Goal: Find specific page/section: Find specific page/section

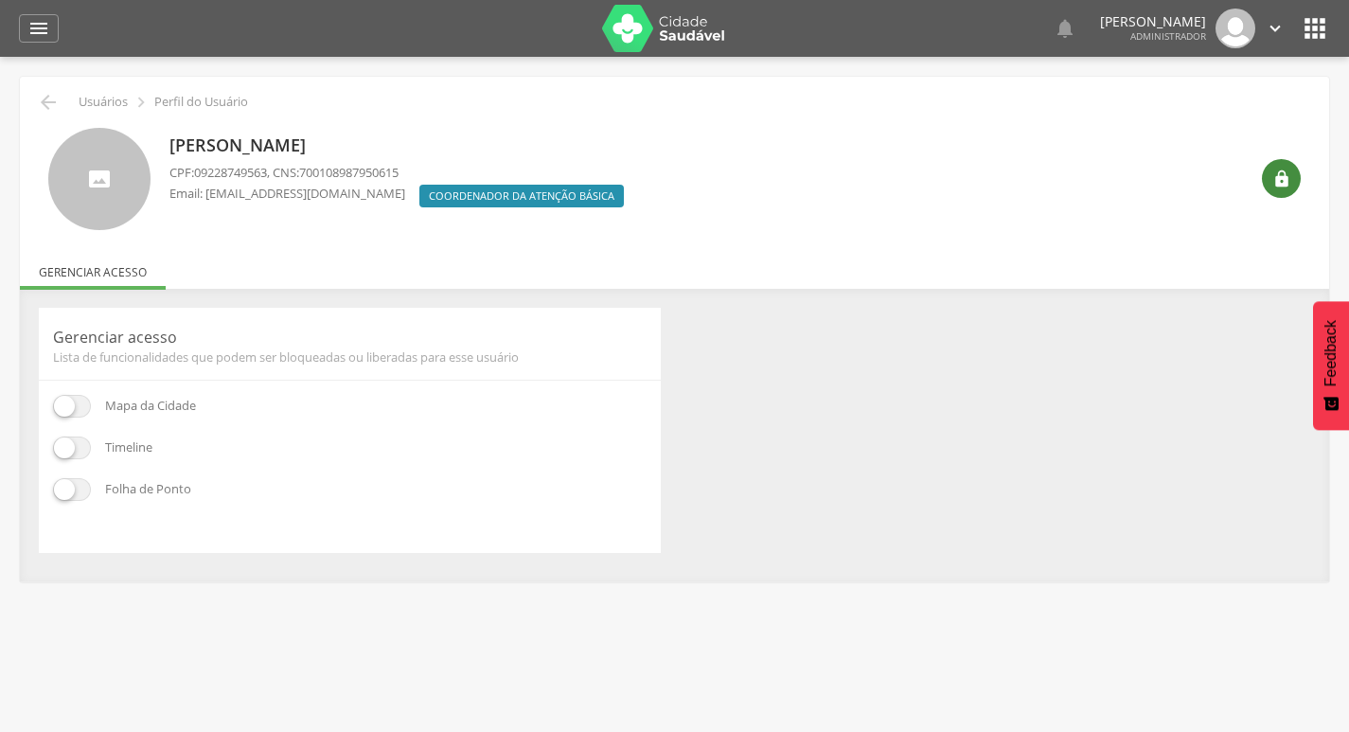
click at [1295, 179] on div "" at bounding box center [1281, 178] width 39 height 39
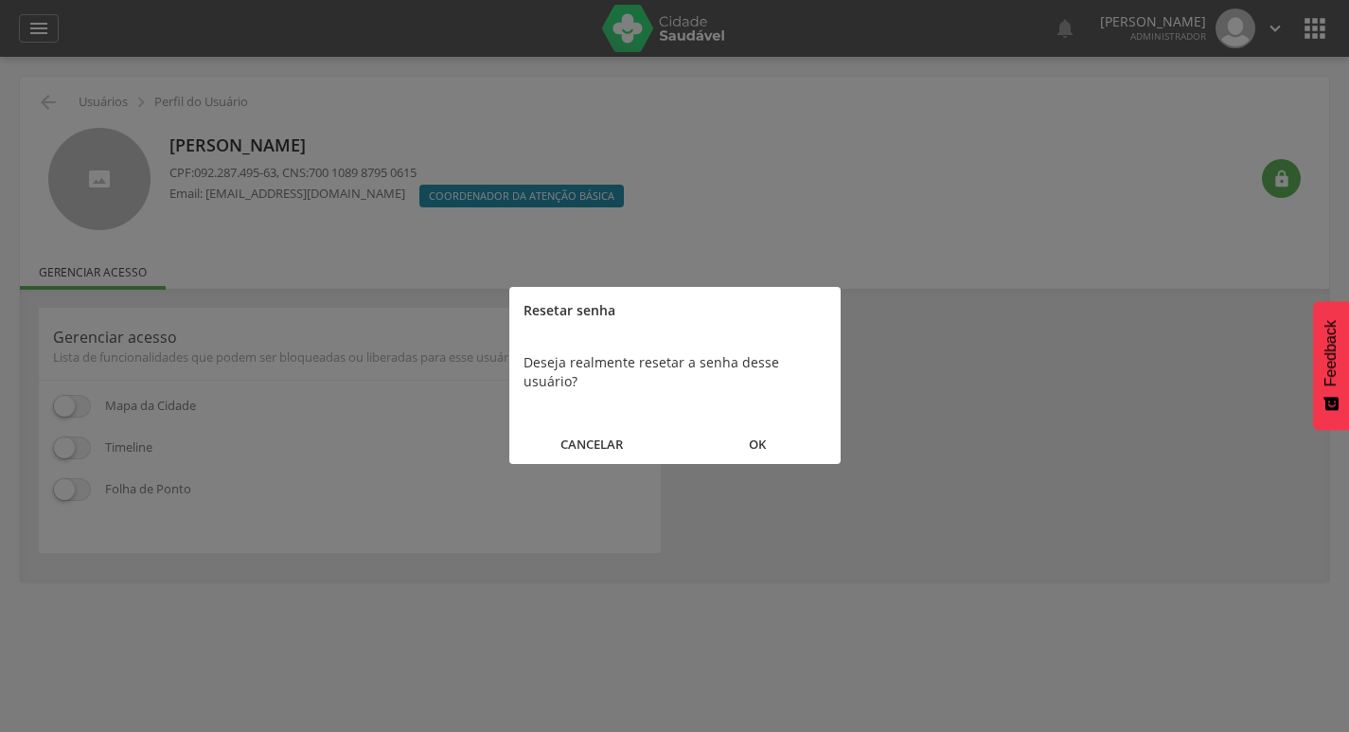
click at [777, 424] on button "OK" at bounding box center [758, 444] width 166 height 41
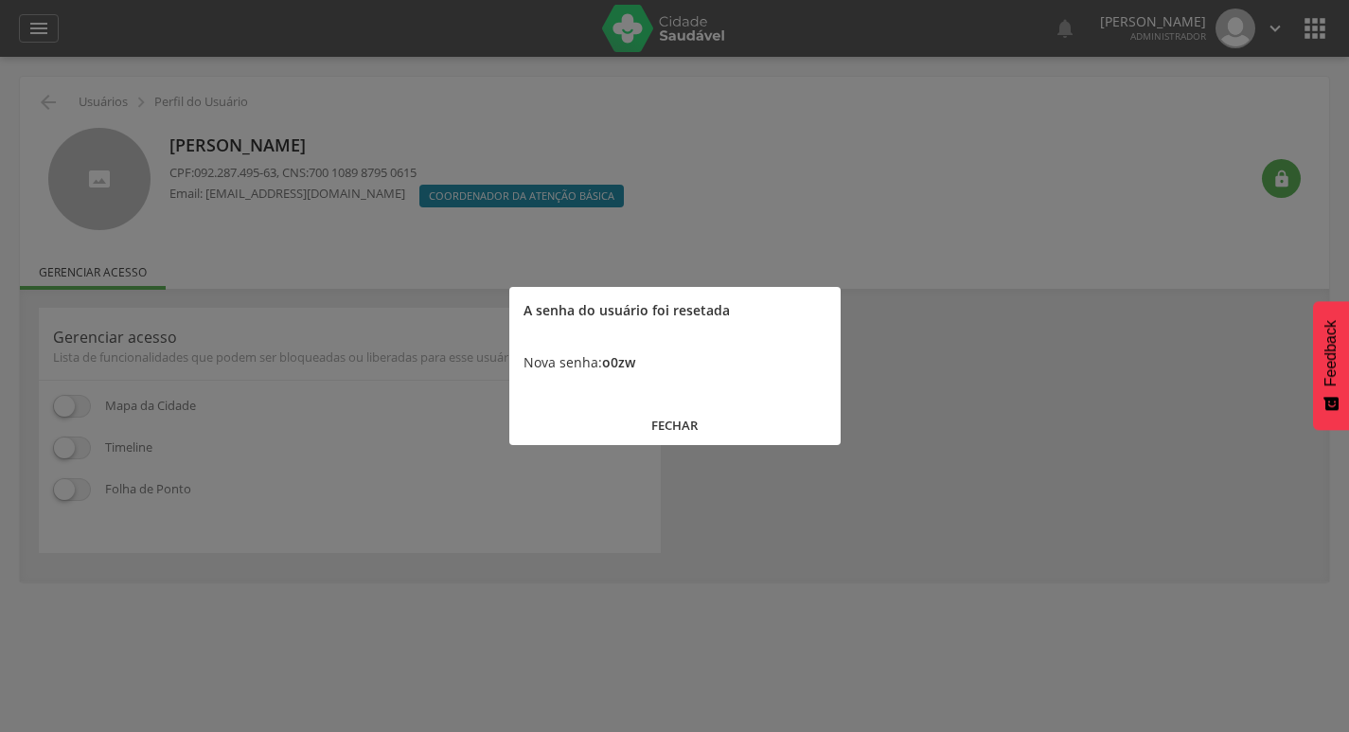
click at [619, 370] on b "o0zw" at bounding box center [618, 362] width 33 height 18
copy b "o0zw"
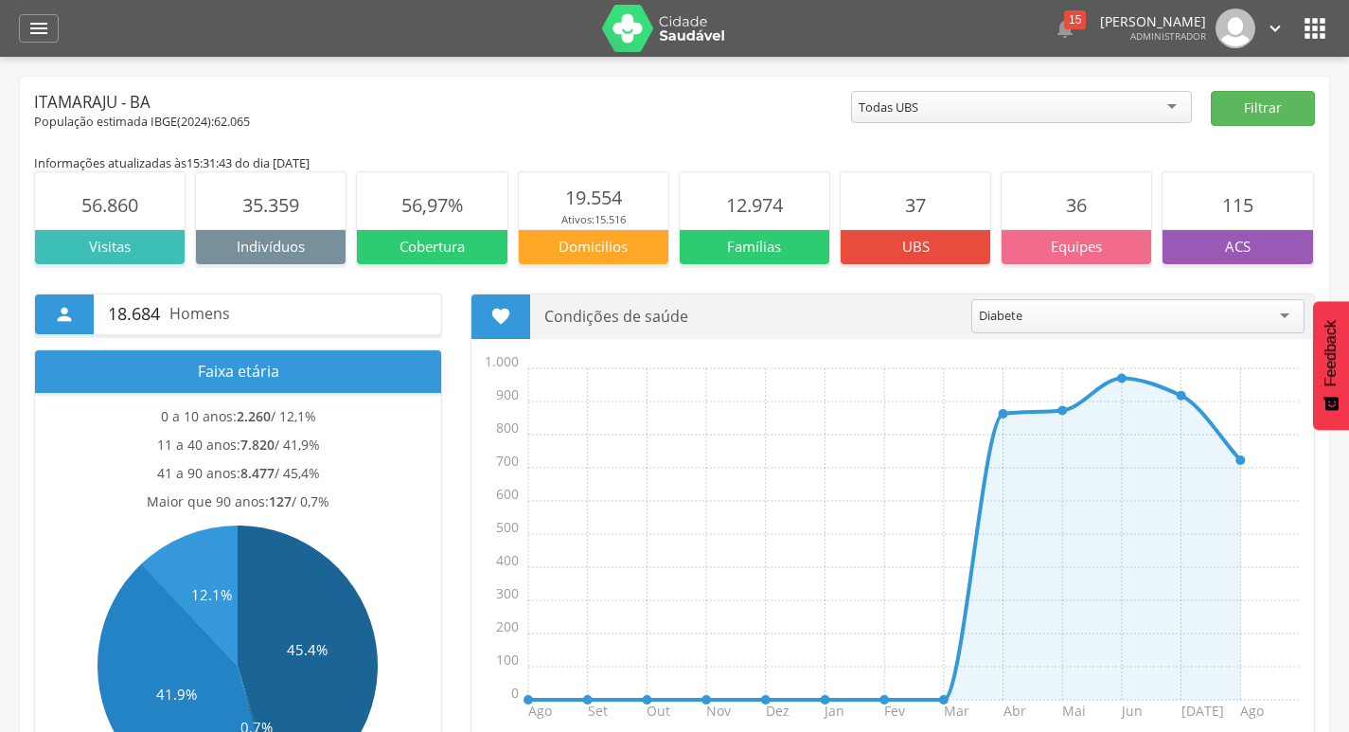
click at [1309, 44] on div " 15  Lorem ipsum dolor sit amet, sed do eiusmod tempor incididunt ut labore e…" at bounding box center [704, 28] width 1252 height 57
click at [1300, 39] on icon "" at bounding box center [1315, 28] width 30 height 30
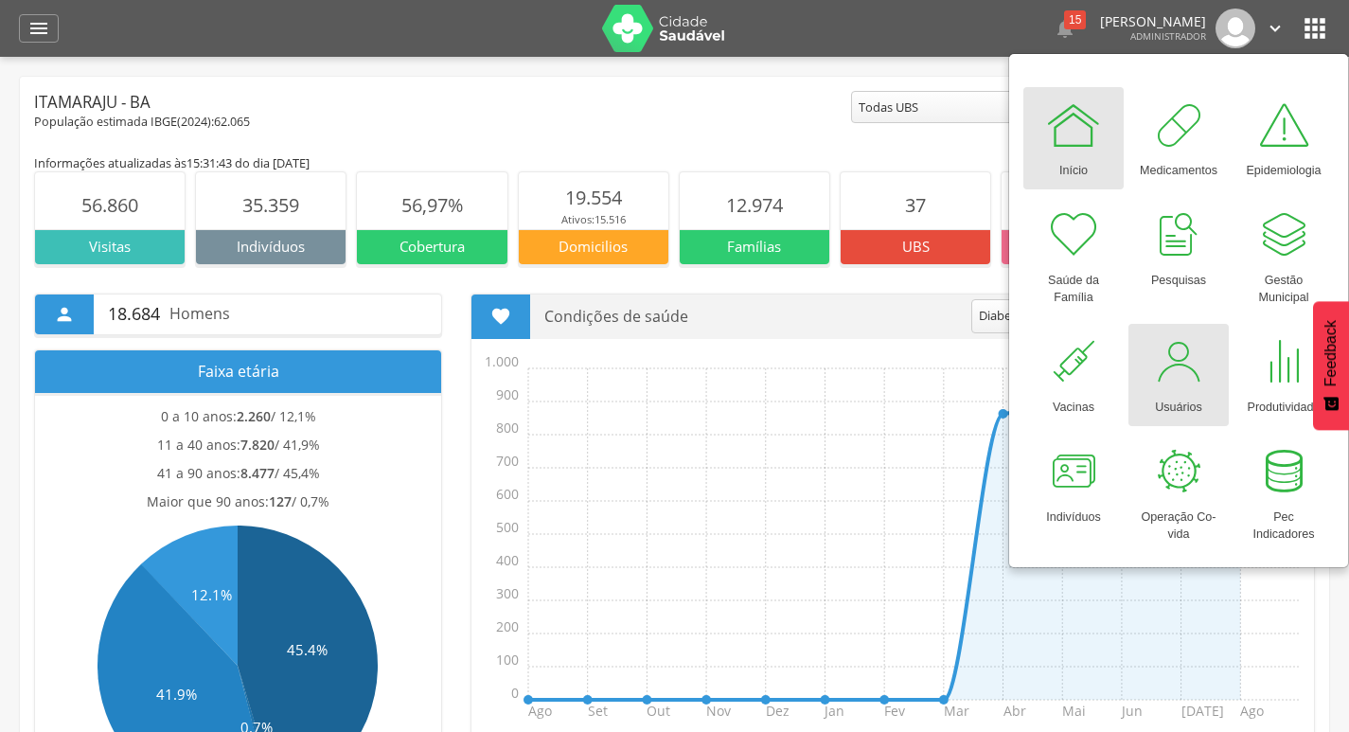
click at [1185, 367] on div at bounding box center [1178, 361] width 57 height 57
